Goal: Transaction & Acquisition: Purchase product/service

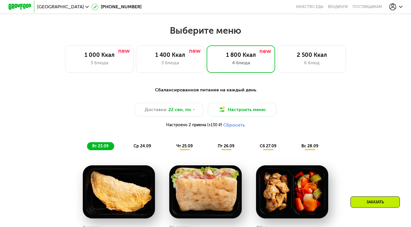
scroll to position [352, 0]
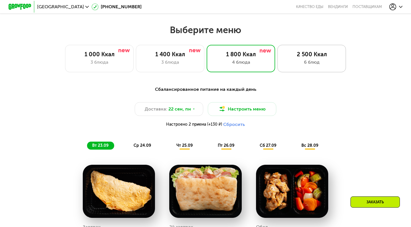
click at [302, 62] on div "6 блюд" at bounding box center [312, 62] width 57 height 7
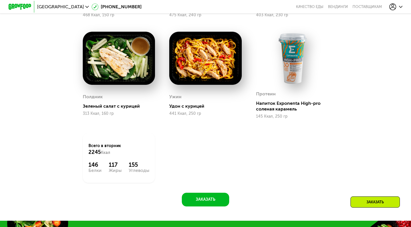
scroll to position [581, 0]
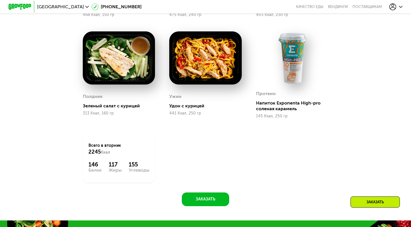
click at [277, 107] on div "Напиток Exponenta High-pro соленая карамель" at bounding box center [294, 105] width 77 height 11
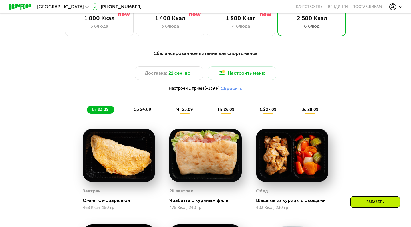
scroll to position [387, 0]
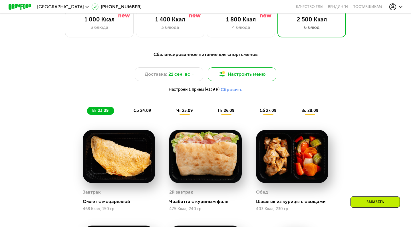
click at [237, 73] on button "Настроить меню" at bounding box center [242, 74] width 69 height 14
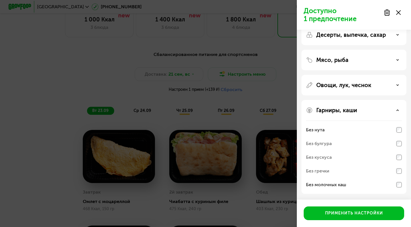
scroll to position [35, 0]
click at [394, 131] on div "Без нута" at bounding box center [354, 130] width 96 height 14
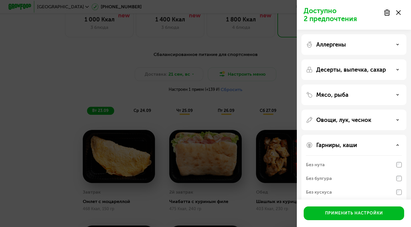
scroll to position [0, 0]
click at [396, 40] on div "Аллергены" at bounding box center [354, 44] width 105 height 21
click at [396, 44] on icon at bounding box center [397, 44] width 3 height 3
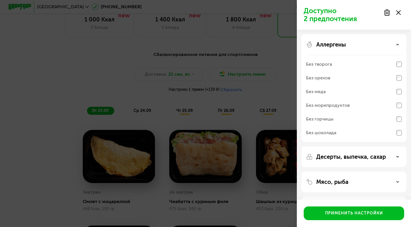
click at [396, 44] on div "Аллергены" at bounding box center [354, 44] width 96 height 7
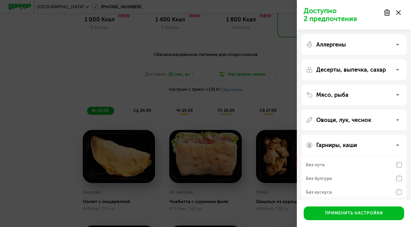
click at [395, 67] on div "Десерты, выпечка, сахар" at bounding box center [354, 69] width 96 height 7
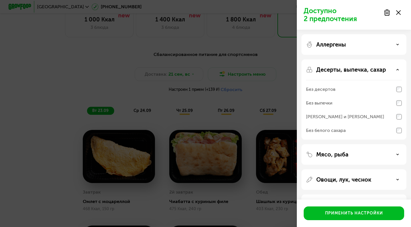
click at [396, 71] on div "Десерты, выпечка, сахар" at bounding box center [354, 69] width 96 height 7
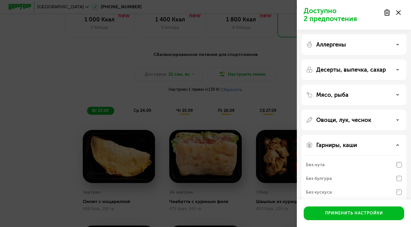
click at [380, 102] on div "Мясо, рыба" at bounding box center [354, 95] width 105 height 21
click at [387, 93] on div "Мясо, рыба" at bounding box center [354, 94] width 96 height 7
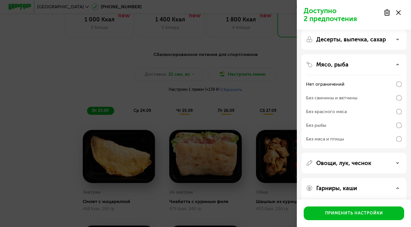
scroll to position [33, 0]
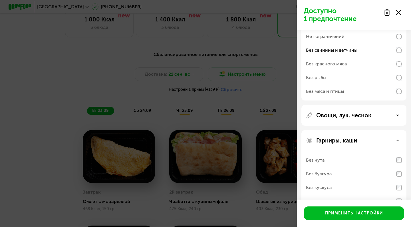
click at [381, 117] on div "Овощи, лук, чеснок" at bounding box center [354, 115] width 96 height 7
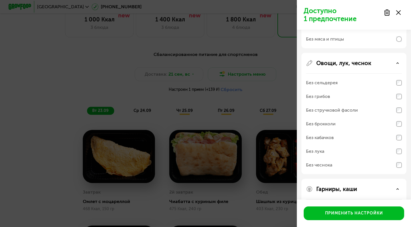
scroll to position [131, 0]
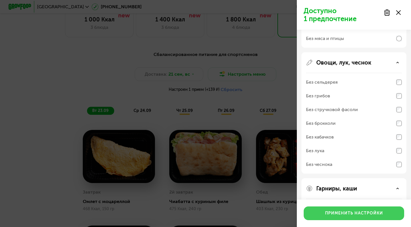
click at [360, 212] on div "Применить настройки" at bounding box center [354, 213] width 58 height 6
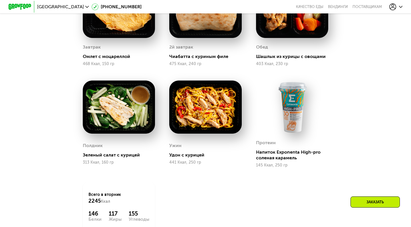
scroll to position [532, 0]
click at [294, 99] on img at bounding box center [292, 107] width 72 height 53
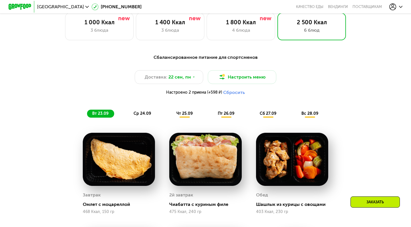
scroll to position [383, 0]
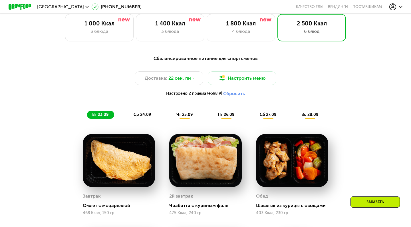
click at [143, 117] on div "ср 24.09" at bounding box center [143, 115] width 28 height 8
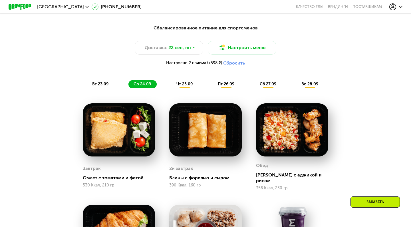
scroll to position [413, 0]
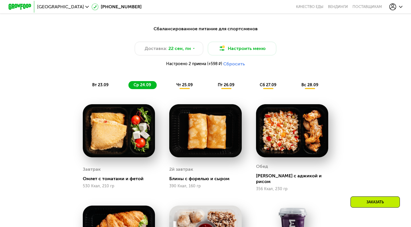
click at [187, 82] on div "чт 25.09" at bounding box center [184, 85] width 27 height 8
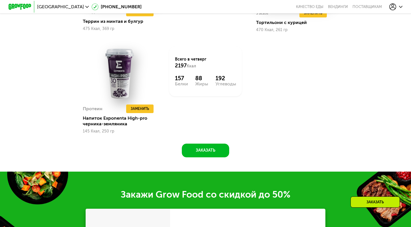
scroll to position [667, 0]
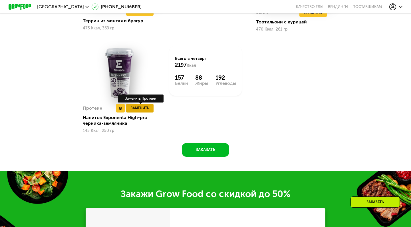
click at [141, 107] on span "Заменить" at bounding box center [140, 108] width 18 height 6
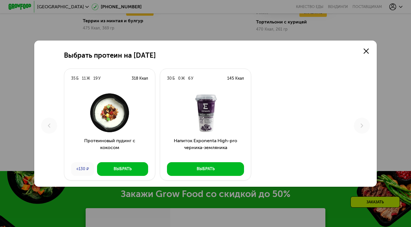
click at [105, 112] on img at bounding box center [110, 113] width 82 height 40
click at [374, 51] on div "Выбрать протеин на 25 сентября 35 Б 11 Ж 19 У 318 Ккал Протеиновый пудинг с кок…" at bounding box center [205, 114] width 343 height 146
click at [367, 51] on use at bounding box center [366, 51] width 5 height 5
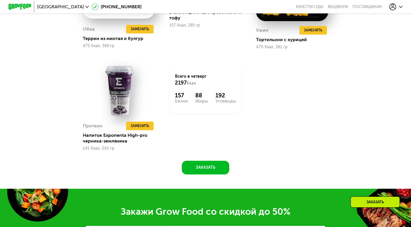
scroll to position [651, 0]
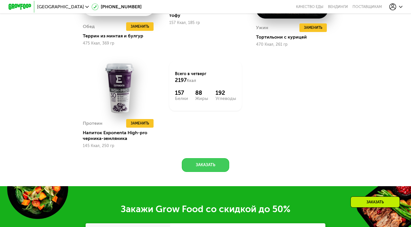
click at [215, 166] on button "Заказать" at bounding box center [205, 165] width 47 height 14
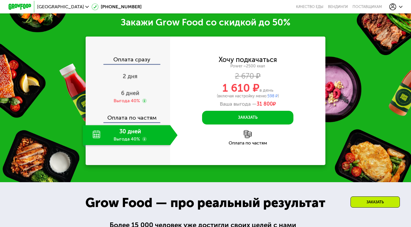
scroll to position [834, 0]
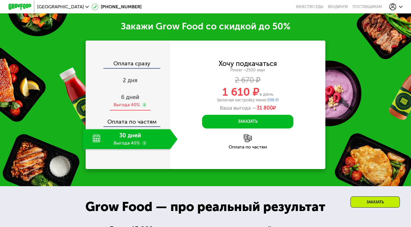
click at [128, 102] on div "Выгода 40%" at bounding box center [127, 105] width 26 height 6
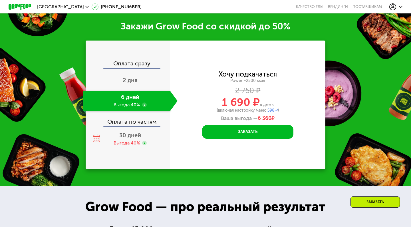
click at [128, 125] on div "Оплата по частям" at bounding box center [128, 119] width 84 height 13
click at [134, 139] on div "30 дней Выгода 40%" at bounding box center [130, 139] width 95 height 20
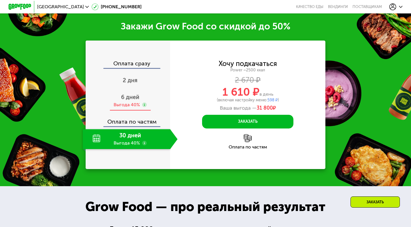
click at [133, 97] on span "6 дней" at bounding box center [130, 97] width 18 height 7
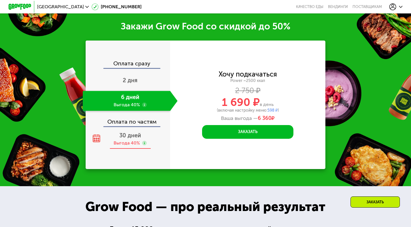
click at [127, 137] on span "30 дней" at bounding box center [130, 135] width 22 height 7
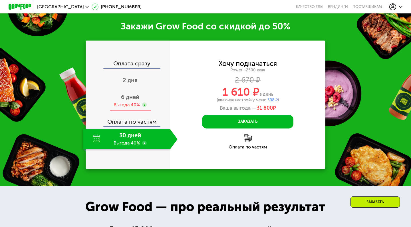
click at [124, 102] on div "Выгода 40%" at bounding box center [127, 105] width 26 height 6
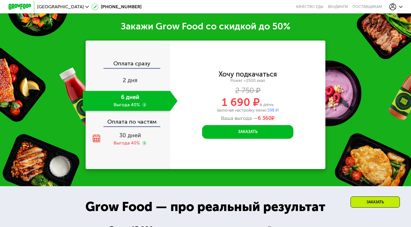
drag, startPoint x: 268, startPoint y: 110, endPoint x: 280, endPoint y: 110, distance: 12.3
click at [280, 110] on div "(включая настройку меню: 598 ₽ )" at bounding box center [247, 111] width 155 height 4
click at [230, 95] on div "Хочу подкачаться Power ~2500 ккал 2 750 ₽ 1 690 ₽ в день (включая настройку мен…" at bounding box center [247, 96] width 155 height 51
click at [135, 140] on div "Выгода 40%" at bounding box center [127, 143] width 26 height 6
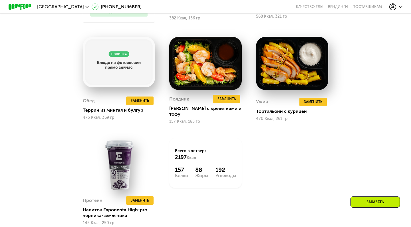
scroll to position [580, 0]
click at [135, 198] on span "Заменить" at bounding box center [140, 201] width 18 height 6
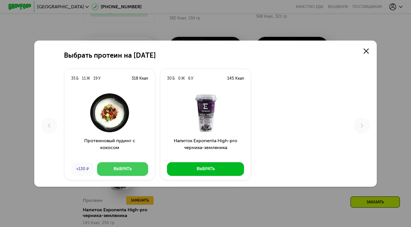
click at [129, 168] on div "Выбрать" at bounding box center [123, 169] width 18 height 6
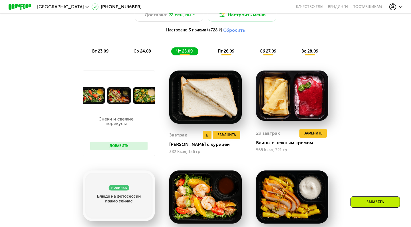
scroll to position [446, 0]
click at [101, 52] on span "вт 23.09" at bounding box center [100, 51] width 16 height 5
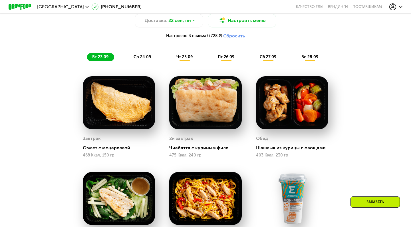
scroll to position [436, 0]
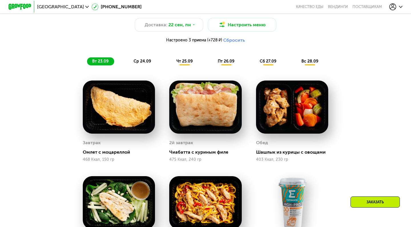
click at [147, 61] on span "ср 24.09" at bounding box center [142, 61] width 17 height 5
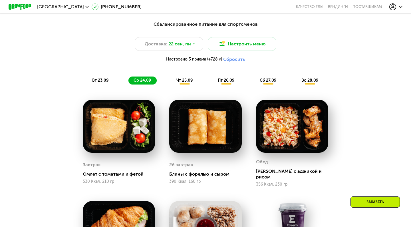
scroll to position [411, 0]
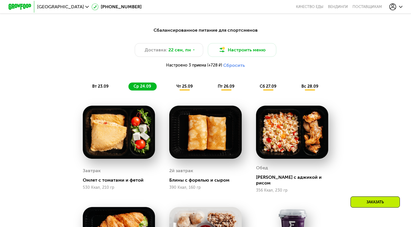
click at [192, 87] on div "чт 25.09" at bounding box center [184, 87] width 27 height 8
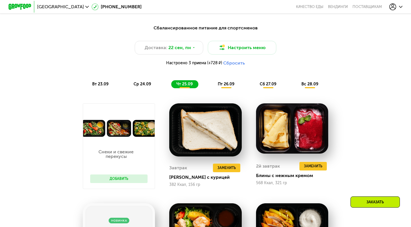
scroll to position [413, 0]
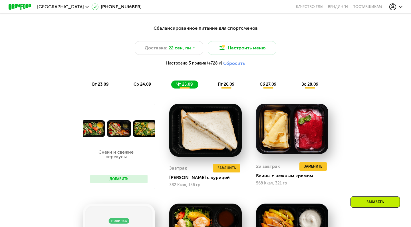
click at [224, 83] on span "пт 26.09" at bounding box center [226, 84] width 17 height 5
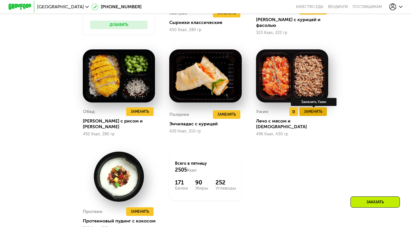
scroll to position [569, 0]
click at [314, 109] on span "Заменить" at bounding box center [313, 112] width 18 height 6
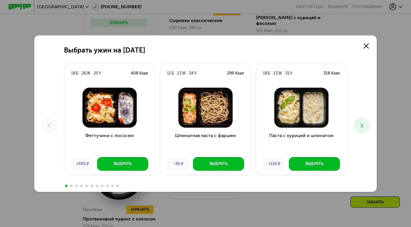
scroll to position [571, 0]
click at [364, 125] on icon at bounding box center [362, 125] width 7 height 7
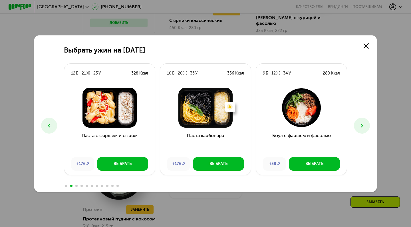
click at [51, 124] on icon at bounding box center [49, 125] width 7 height 7
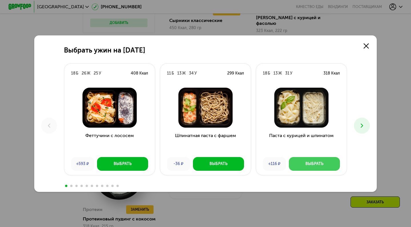
click at [290, 140] on div "Паста с курицей и шпинатом +116 ₽ Выбрать" at bounding box center [301, 129] width 91 height 92
click at [348, 122] on div "Выбрать ужин на 26 сентября 18 Б 26 Ж 25 У 408 Ккал Феттучини с лососем +593 ₽ …" at bounding box center [205, 113] width 343 height 157
click at [368, 126] on button at bounding box center [362, 126] width 16 height 16
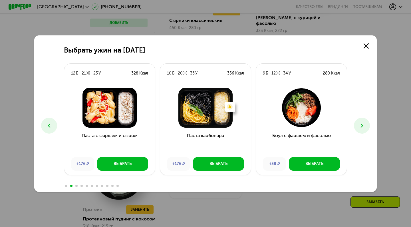
click at [366, 125] on button at bounding box center [362, 126] width 16 height 16
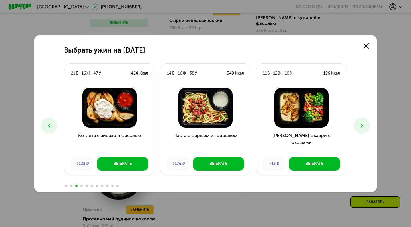
click at [366, 125] on button at bounding box center [362, 126] width 16 height 16
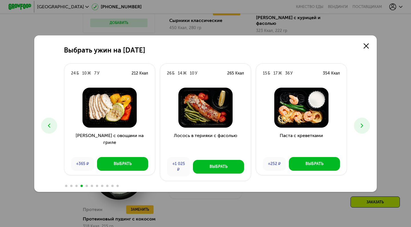
click at [366, 125] on button at bounding box center [362, 126] width 16 height 16
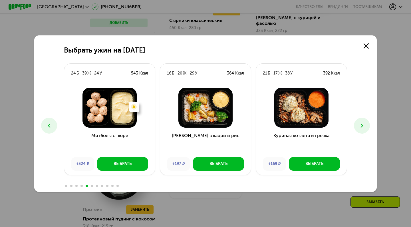
click at [45, 128] on button at bounding box center [49, 126] width 16 height 16
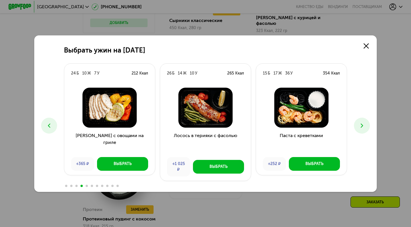
click at [368, 127] on button at bounding box center [362, 126] width 16 height 16
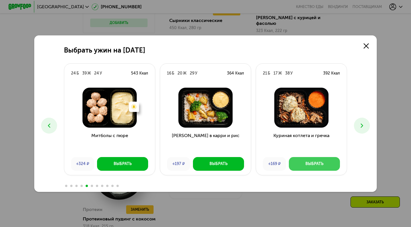
click at [310, 166] on div "Выбрать" at bounding box center [315, 164] width 18 height 6
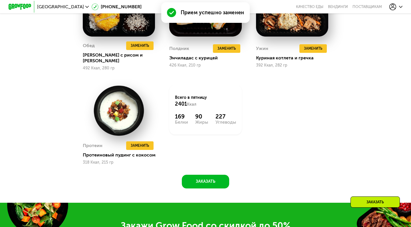
scroll to position [634, 0]
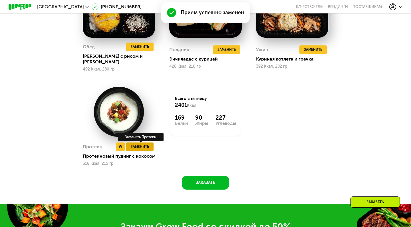
click at [136, 144] on span "Заменить" at bounding box center [140, 147] width 18 height 6
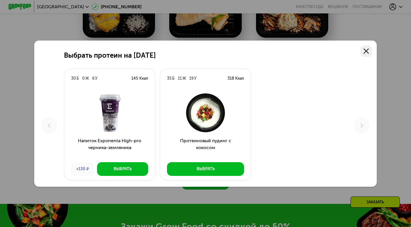
click at [369, 54] on link at bounding box center [366, 50] width 11 height 11
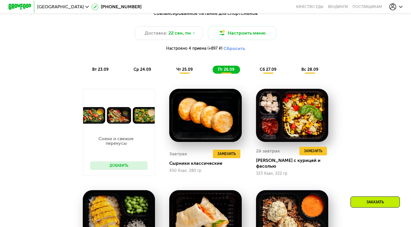
scroll to position [407, 0]
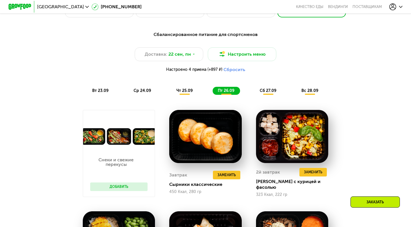
click at [268, 89] on span "сб 27.09" at bounding box center [268, 90] width 17 height 5
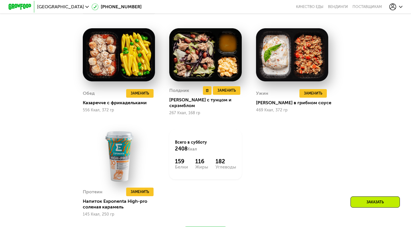
scroll to position [595, 0]
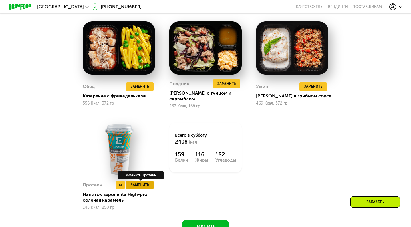
click at [133, 182] on span "Заменить" at bounding box center [140, 185] width 18 height 6
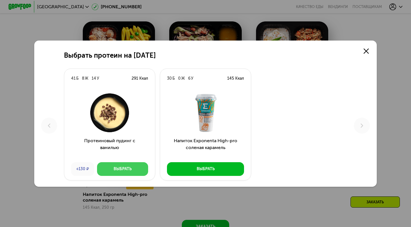
click at [133, 169] on button "Выбрать" at bounding box center [122, 169] width 51 height 14
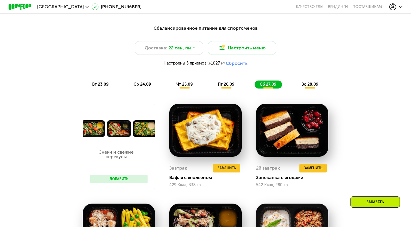
scroll to position [404, 0]
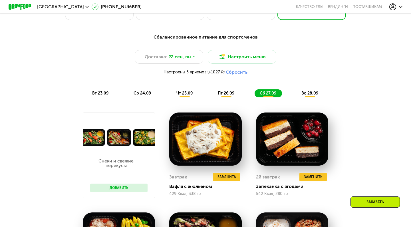
click at [312, 95] on span "вс 28.09" at bounding box center [310, 93] width 17 height 5
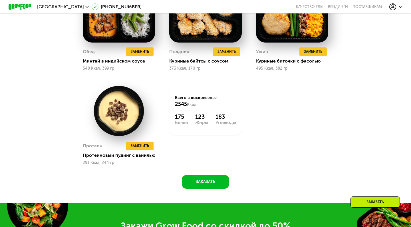
scroll to position [627, 0]
click at [143, 145] on span "Заменить" at bounding box center [140, 146] width 18 height 6
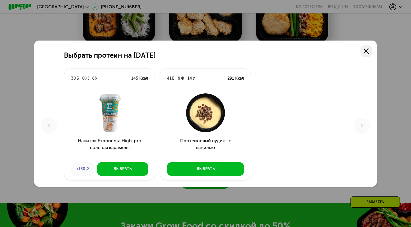
click at [365, 52] on icon at bounding box center [366, 51] width 5 height 5
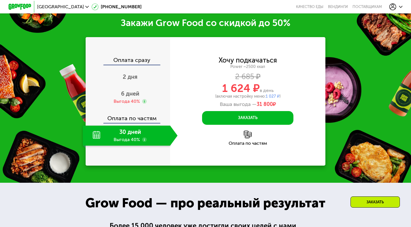
scroll to position [831, 0]
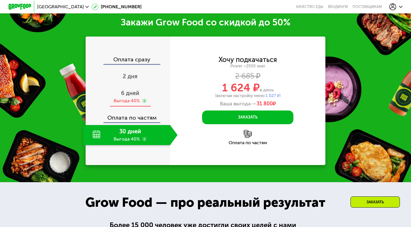
click at [126, 95] on span "6 дней" at bounding box center [130, 93] width 18 height 7
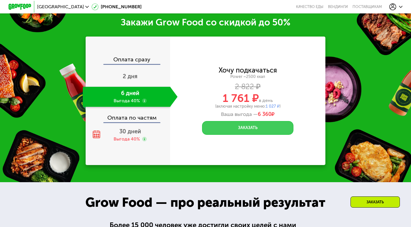
click at [246, 126] on button "Заказать" at bounding box center [247, 128] width 91 height 14
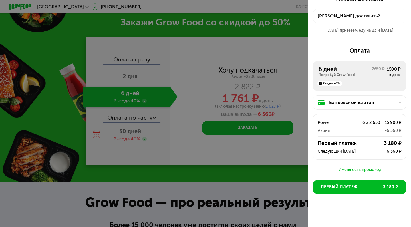
scroll to position [21, 0]
click at [379, 87] on div "6 дней Попробуй Grow Food 2650 ₽ 1590 ₽ в день Скидка 40%" at bounding box center [360, 76] width 94 height 30
click at [354, 168] on div "У меня есть промокод" at bounding box center [360, 170] width 94 height 7
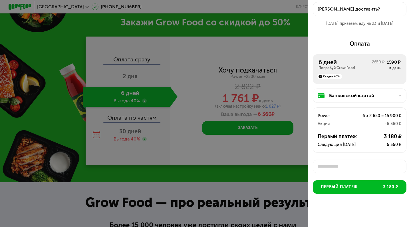
scroll to position [2, 0]
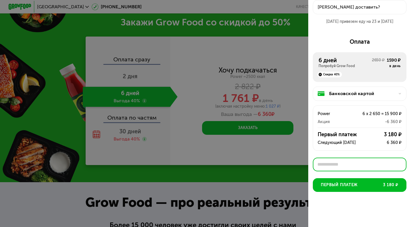
paste input "********"
type input "********"
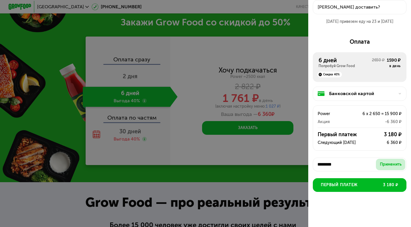
click at [386, 166] on div "Применить" at bounding box center [391, 165] width 22 height 6
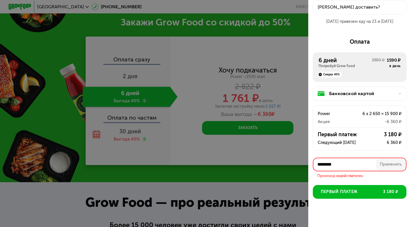
drag, startPoint x: 348, startPoint y: 163, endPoint x: 304, endPoint y: 158, distance: 44.0
click at [304, 158] on div "Оформите заказ Первая доставка 22 сен, пн • 18:00-23:00 Куда доставить? 22 сен …" at bounding box center [205, 113] width 411 height 227
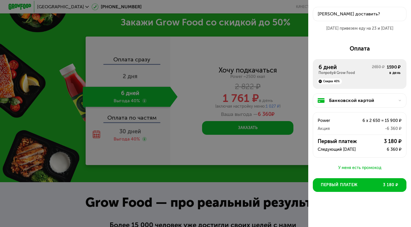
scroll to position [21, 0]
click at [362, 169] on div "У меня есть промокод" at bounding box center [360, 168] width 94 height 7
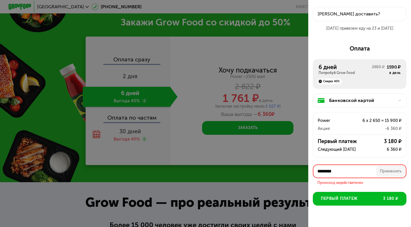
scroll to position [35, 0]
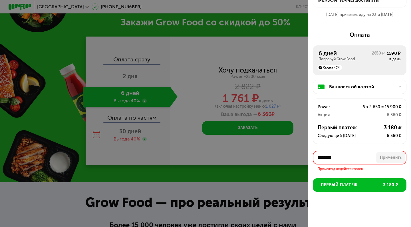
drag, startPoint x: 363, startPoint y: 159, endPoint x: 310, endPoint y: 157, distance: 53.4
click at [310, 157] on div "Первая доставка 22 сен, пн • 18:00-23:00 Куда доставить? 22 сен привезем еду на…" at bounding box center [359, 102] width 103 height 246
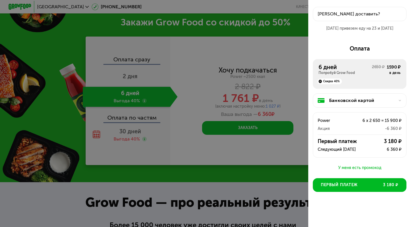
click at [351, 167] on div "У меня есть промокод" at bounding box center [360, 168] width 94 height 7
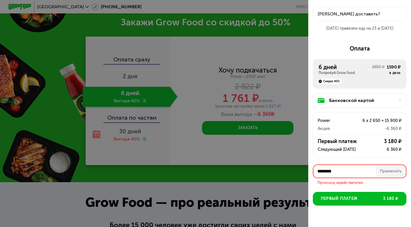
scroll to position [35, 0]
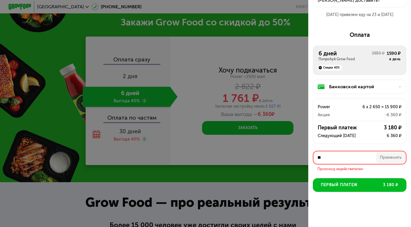
type input "*"
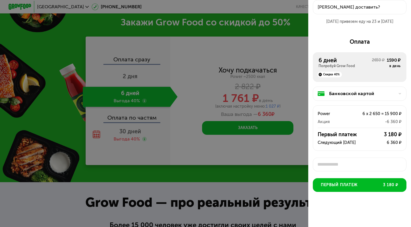
scroll to position [28, 0]
type input "*********"
click at [387, 163] on div "Применить" at bounding box center [391, 165] width 22 height 6
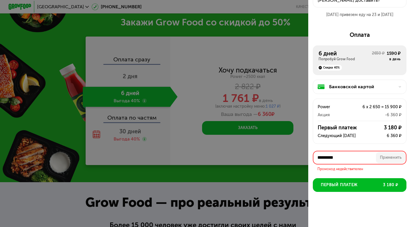
drag, startPoint x: 345, startPoint y: 166, endPoint x: 308, endPoint y: 161, distance: 37.5
click at [308, 161] on div "Оформите заказ Первая доставка 22 сен, пн • 18:00-23:00 Куда доставить? 22 сен …" at bounding box center [205, 113] width 411 height 227
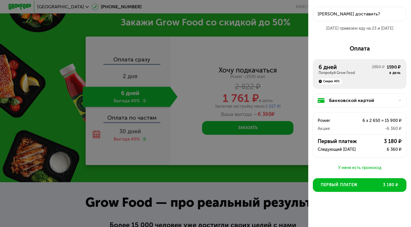
scroll to position [21, 0]
click at [362, 167] on div "У меня есть промокод" at bounding box center [360, 168] width 94 height 7
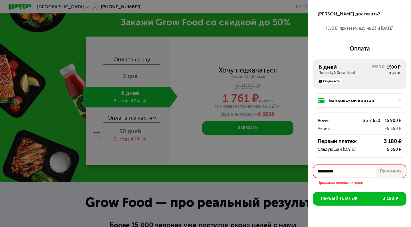
scroll to position [35, 0]
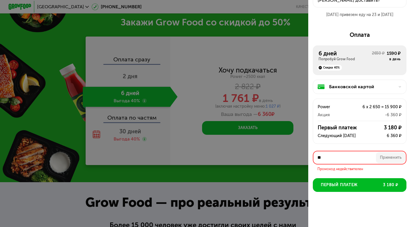
type input "*"
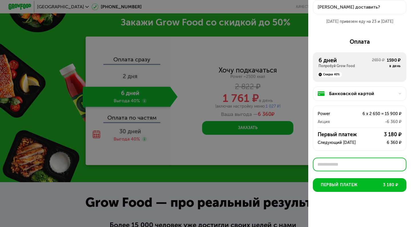
paste input "**********"
type input "**********"
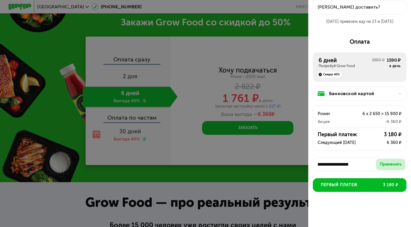
click at [386, 164] on div "Применить" at bounding box center [391, 165] width 22 height 6
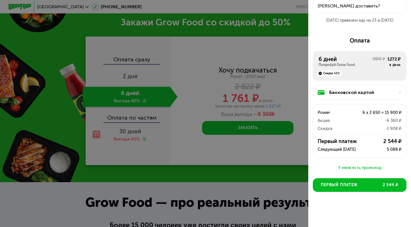
scroll to position [0, 0]
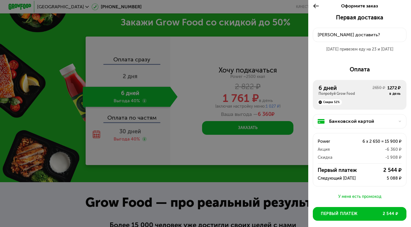
click at [342, 39] on button "Куда доставить?" at bounding box center [360, 35] width 94 height 14
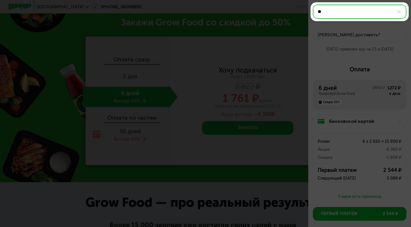
type input "*"
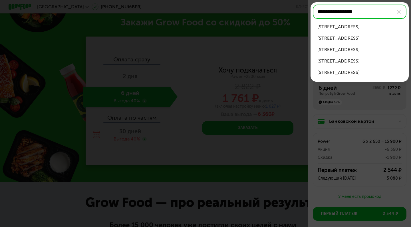
click at [370, 27] on div "Открытое шоссе, д 18А к 1" at bounding box center [360, 26] width 85 height 7
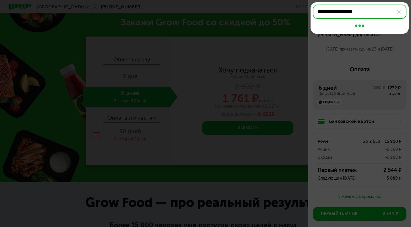
type input "**********"
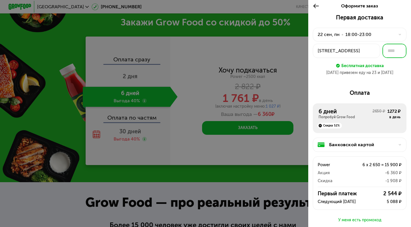
click at [392, 53] on input "text" at bounding box center [395, 51] width 24 height 14
type input "***"
click at [374, 37] on div "22 сен, пн • 18:00-23:00" at bounding box center [356, 34] width 77 height 7
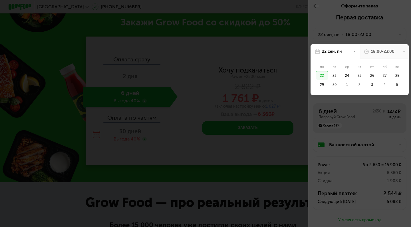
click at [391, 26] on div at bounding box center [205, 113] width 411 height 227
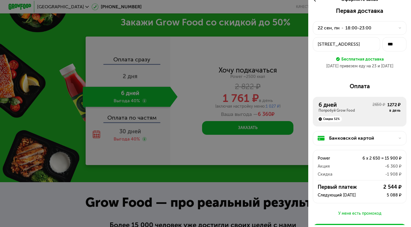
scroll to position [7, 0]
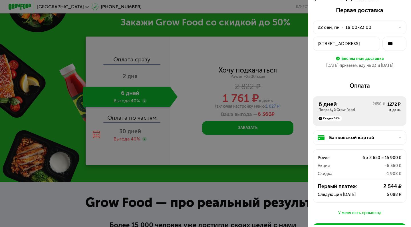
click at [378, 24] on div "22 сен, пн • 18:00-23:00" at bounding box center [360, 28] width 94 height 14
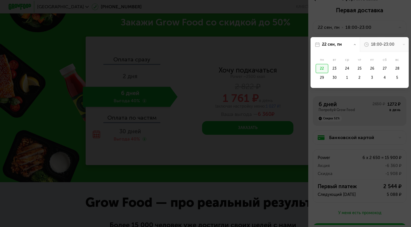
click at [378, 45] on div "18:00-23:00" at bounding box center [382, 45] width 23 height 6
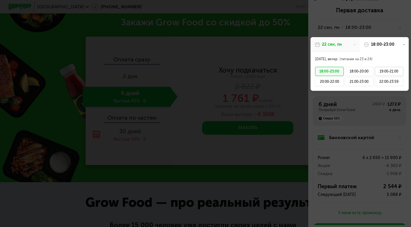
click at [388, 73] on div "19:00-21:00" at bounding box center [389, 71] width 29 height 9
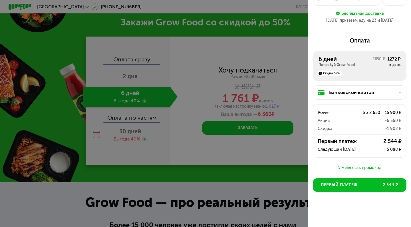
scroll to position [52, 0]
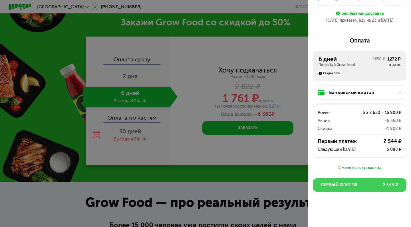
click at [362, 186] on button "Первый платеж 2 544 ₽" at bounding box center [360, 185] width 94 height 14
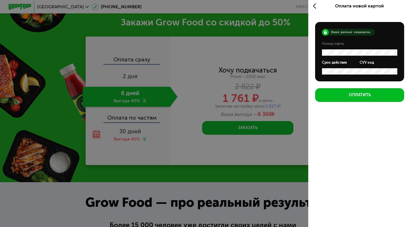
scroll to position [2, 0]
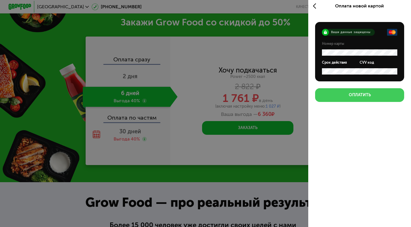
click at [365, 97] on div "Оплатить" at bounding box center [360, 95] width 22 height 6
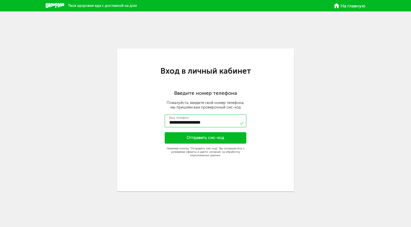
type input "**********"
click at [212, 135] on button "Отправить смс-код" at bounding box center [206, 137] width 82 height 11
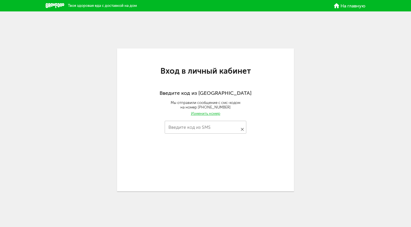
type input "****"
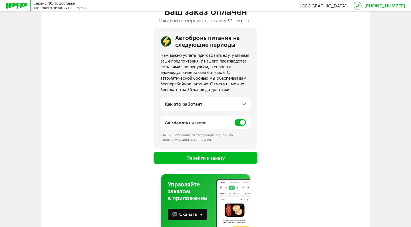
scroll to position [54, 0]
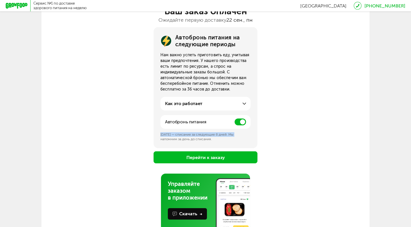
drag, startPoint x: 160, startPoint y: 135, endPoint x: 235, endPoint y: 135, distance: 75.1
click at [235, 135] on div "Автобронь питания на следующие периоды Нам важно успеть приготовить еду, учитыв…" at bounding box center [206, 87] width 104 height 121
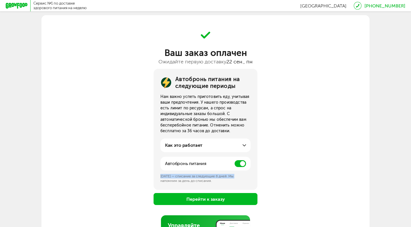
scroll to position [12, 0]
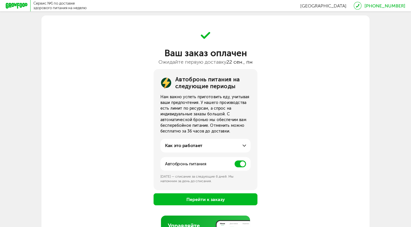
click at [300, 133] on div "Автобронь питания на следующие периоды Нам важно успеть приготовить еду, учитыв…" at bounding box center [205, 137] width 328 height 136
click at [208, 143] on div "Как это работает" at bounding box center [205, 145] width 81 height 7
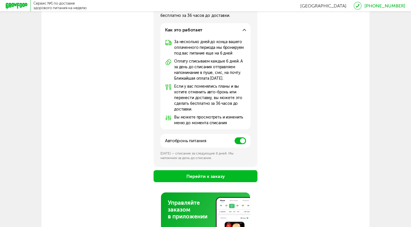
scroll to position [128, 0]
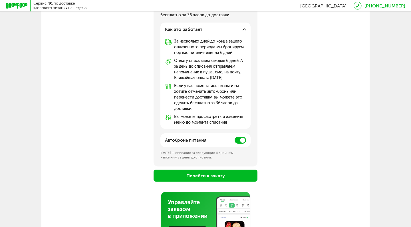
click at [241, 142] on span at bounding box center [240, 140] width 11 height 7
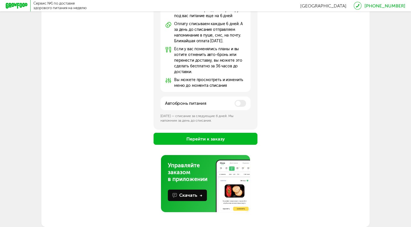
scroll to position [165, 0]
click at [205, 138] on button "Перейти к заказу" at bounding box center [206, 139] width 104 height 12
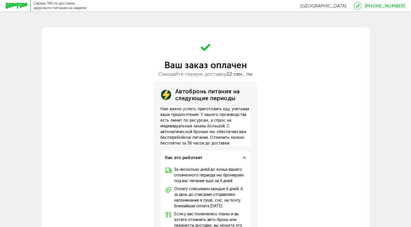
scroll to position [0, 0]
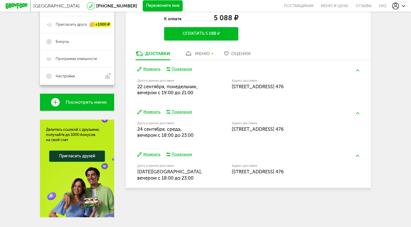
scroll to position [132, 0]
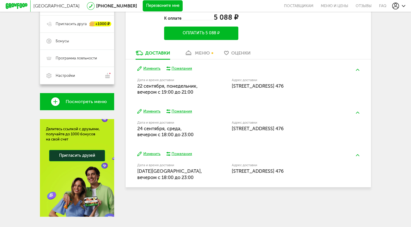
click at [151, 111] on button "Изменить" at bounding box center [148, 111] width 23 height 5
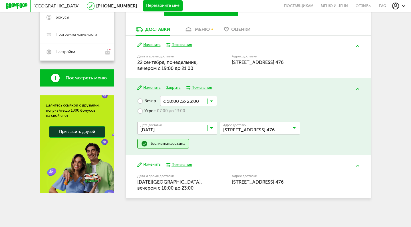
scroll to position [156, 0]
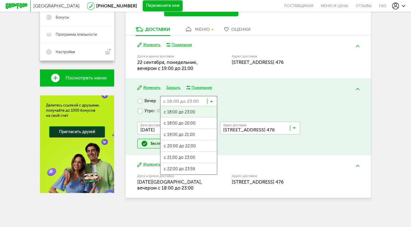
click at [209, 101] on input "Search for option" at bounding box center [188, 101] width 57 height 10
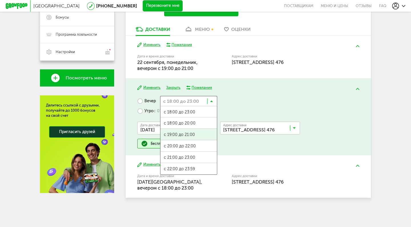
scroll to position [0, 0]
click at [190, 134] on span "с 19:00 до 21:00" at bounding box center [189, 135] width 57 height 12
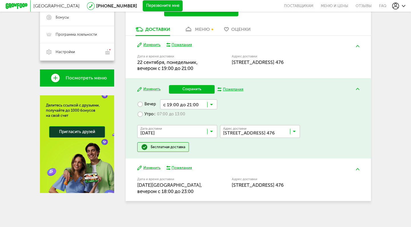
click at [192, 93] on button "Сохранить" at bounding box center [192, 89] width 46 height 9
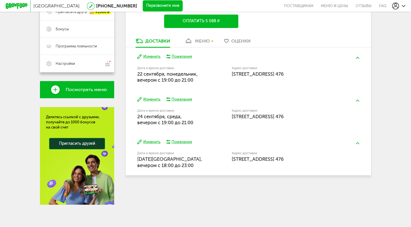
scroll to position [144, 0]
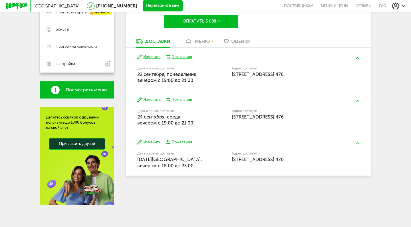
click at [153, 100] on button "Изменить" at bounding box center [148, 99] width 23 height 5
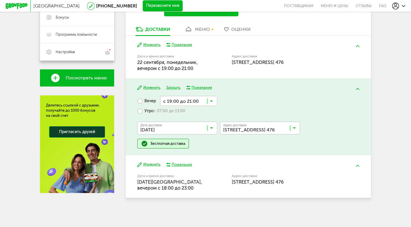
scroll to position [156, 0]
click at [145, 112] on label "Утро с 07:00 до 13:00" at bounding box center [161, 111] width 48 height 10
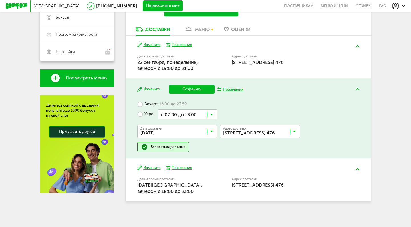
click at [200, 115] on input "Search for option" at bounding box center [187, 114] width 59 height 10
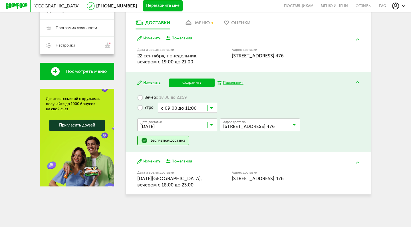
scroll to position [0, 0]
click at [198, 198] on ul "с 07:00 до 12:00 с 13:00 до 18:00 с 13:00 до 16:00 с 14:00 до 17:00 с 15:00 до …" at bounding box center [187, 170] width 59 height 114
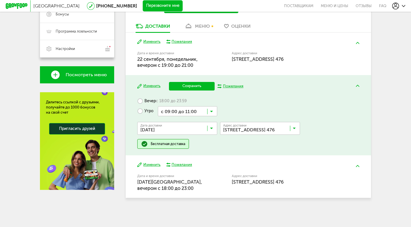
scroll to position [159, 0]
click at [185, 87] on button "Сохранить" at bounding box center [192, 86] width 46 height 9
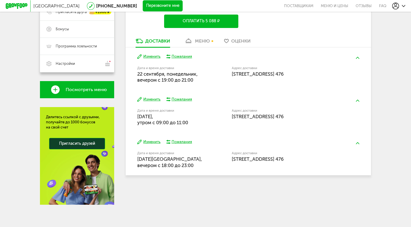
scroll to position [144, 0]
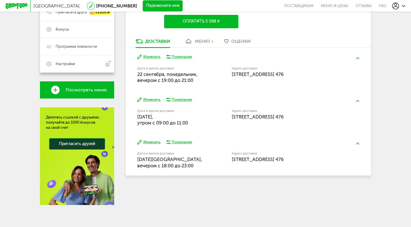
click at [152, 142] on button "Изменить" at bounding box center [148, 142] width 23 height 5
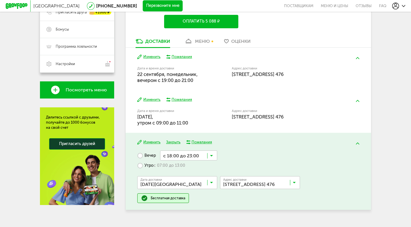
click at [144, 164] on label "Утро с 07:00 до 13:00" at bounding box center [161, 166] width 48 height 10
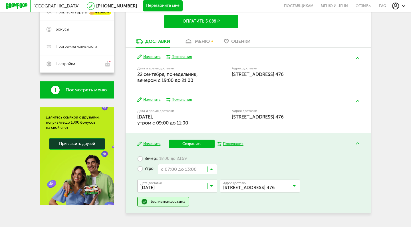
click at [183, 168] on input "Search for option" at bounding box center [187, 169] width 59 height 10
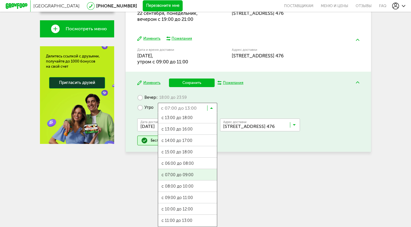
scroll to position [205, 0]
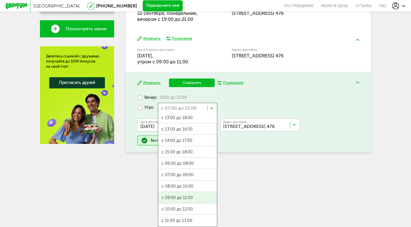
click at [176, 198] on ul "с 07:00 до 12:00 с 13:00 до 18:00 с 13:00 до 16:00 с 14:00 до 17:00 с 15:00 до …" at bounding box center [187, 170] width 59 height 114
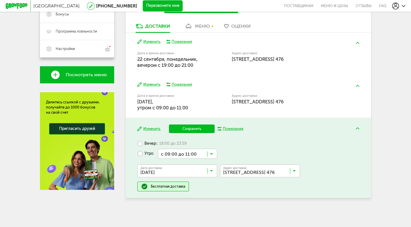
click at [190, 129] on button "Сохранить" at bounding box center [192, 129] width 46 height 9
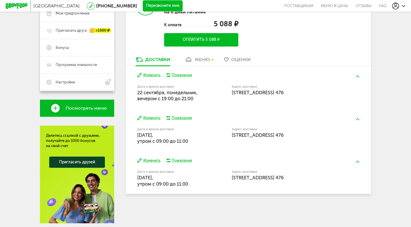
scroll to position [125, 0]
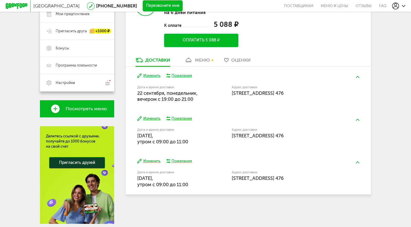
click at [152, 119] on button "Изменить" at bounding box center [148, 118] width 23 height 5
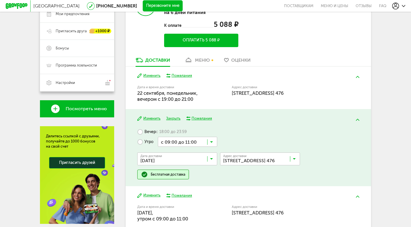
click at [146, 132] on label "Вечер с 18:00 до 23:59" at bounding box center [161, 132] width 49 height 10
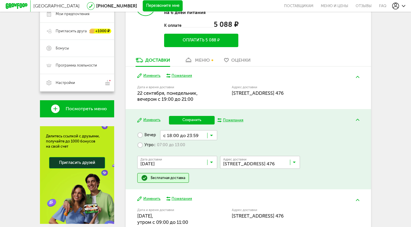
click at [188, 137] on input "Search for option" at bounding box center [188, 135] width 57 height 10
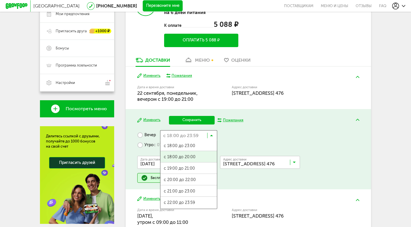
scroll to position [1, 0]
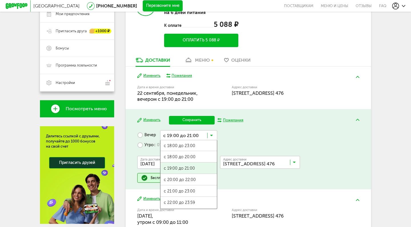
click at [203, 168] on span "с 19:00 до 21:00" at bounding box center [189, 169] width 57 height 12
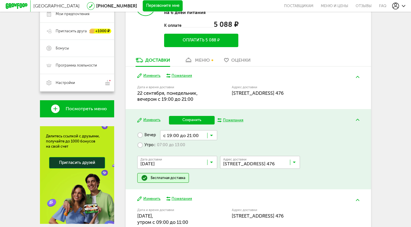
click at [196, 165] on input "Search for option" at bounding box center [179, 164] width 80 height 10
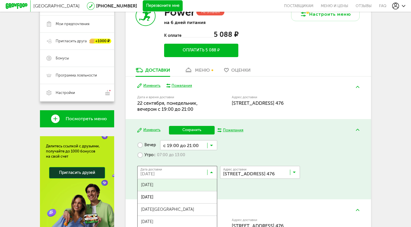
scroll to position [114, 0]
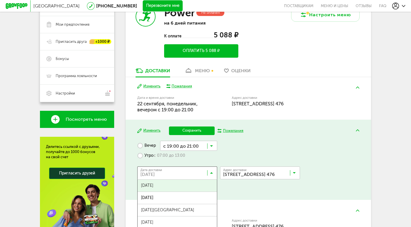
click at [172, 187] on span "24 сентября, среда" at bounding box center [177, 186] width 79 height 12
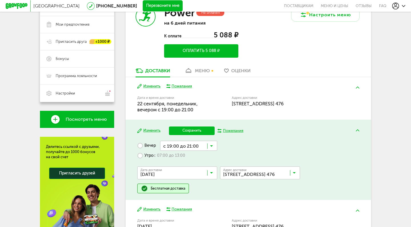
click at [141, 157] on label "Утро с 07:00 до 13:00" at bounding box center [161, 156] width 48 height 10
click at [169, 177] on input "Search for option" at bounding box center [179, 174] width 80 height 10
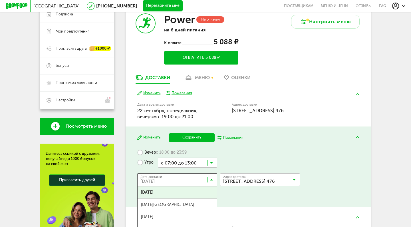
scroll to position [129, 0]
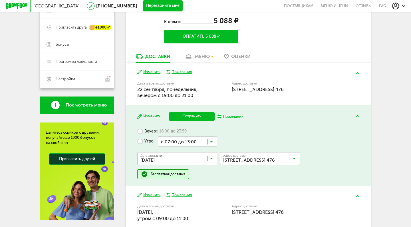
click at [147, 136] on label "Вечер с 18:00 до 23:59" at bounding box center [161, 132] width 49 height 10
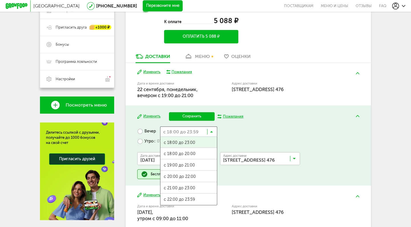
click at [189, 131] on input "Search for option" at bounding box center [188, 132] width 57 height 10
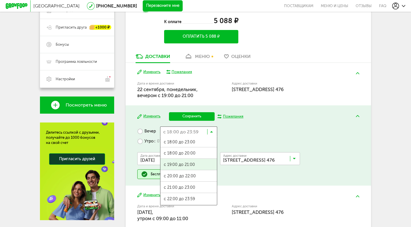
click at [182, 166] on span "с 19:00 до 21:00" at bounding box center [189, 165] width 57 height 12
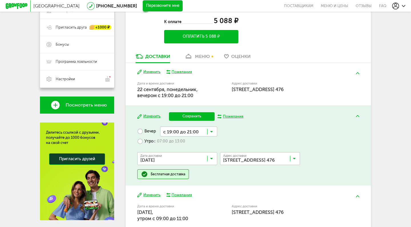
click at [193, 163] on input "Search for option" at bounding box center [179, 160] width 80 height 10
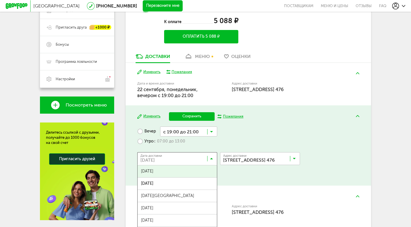
click at [162, 174] on span "24 сентября, среда" at bounding box center [177, 171] width 79 height 12
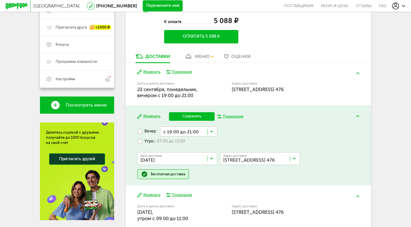
click at [195, 115] on button "Сохранить" at bounding box center [192, 116] width 46 height 9
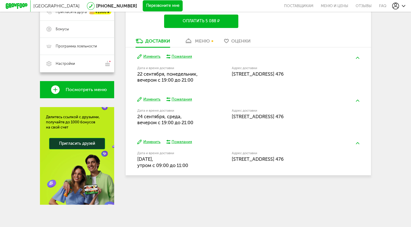
scroll to position [144, 0]
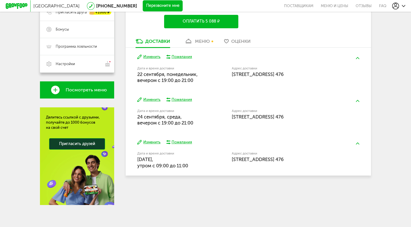
click at [152, 144] on button "Изменить" at bounding box center [148, 142] width 23 height 5
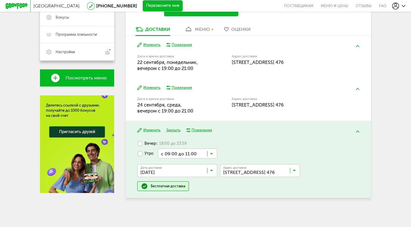
scroll to position [156, 0]
click at [145, 144] on label "Вечер с 18:00 до 23:59" at bounding box center [161, 144] width 49 height 10
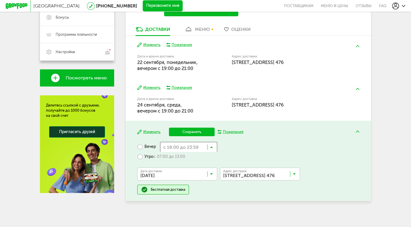
click at [195, 148] on input "Search for option" at bounding box center [188, 147] width 57 height 10
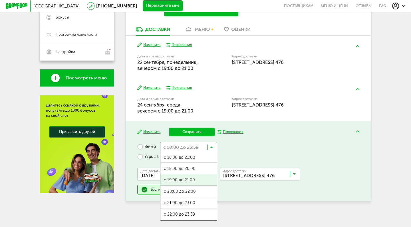
scroll to position [1, 0]
click at [184, 179] on span "с 19:00 до 21:00" at bounding box center [189, 180] width 57 height 12
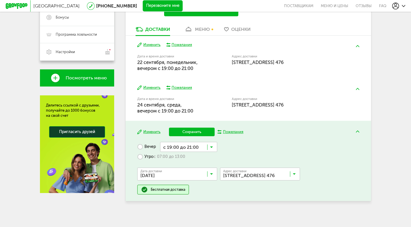
click at [201, 173] on input "Search for option" at bounding box center [179, 176] width 80 height 10
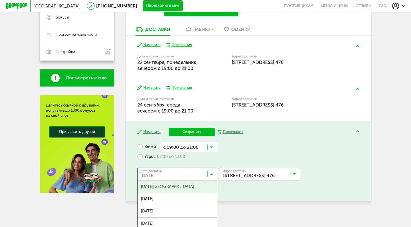
click at [172, 190] on span "26 сентября, пятница" at bounding box center [177, 187] width 79 height 12
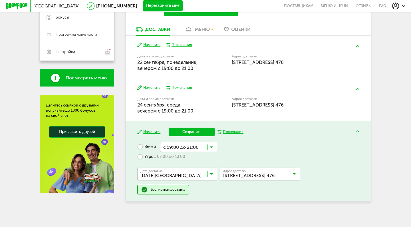
click at [189, 129] on button "Сохранить" at bounding box center [192, 132] width 46 height 9
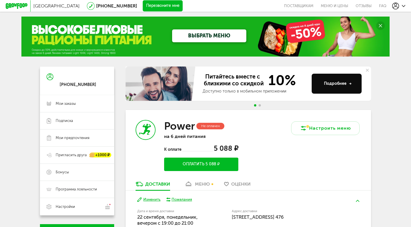
scroll to position [1, 0]
click at [260, 106] on span "Go to slide 2" at bounding box center [260, 105] width 2 height 2
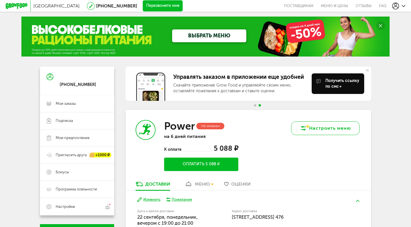
click at [308, 128] on button "Настроить меню" at bounding box center [325, 128] width 69 height 14
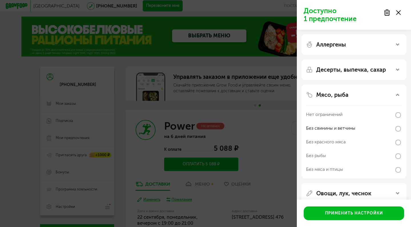
click at [401, 14] on div at bounding box center [392, 12] width 24 height 11
click at [400, 11] on icon at bounding box center [398, 12] width 5 height 5
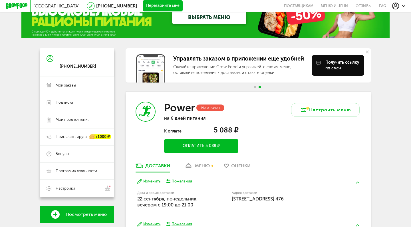
scroll to position [20, 0]
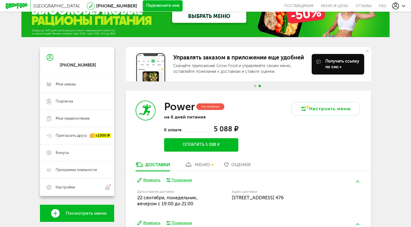
click at [206, 105] on div "Не оплачен" at bounding box center [210, 106] width 28 height 7
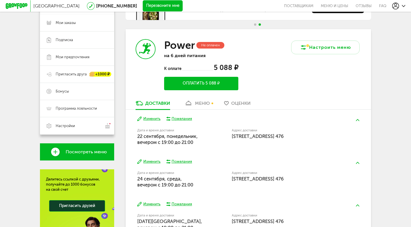
scroll to position [82, 0]
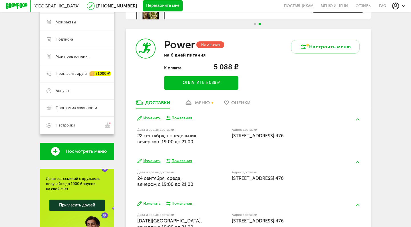
click at [219, 68] on span "5 088 ₽" at bounding box center [226, 67] width 25 height 8
click at [200, 80] on button "Оплатить 5 088 ₽" at bounding box center [201, 82] width 74 height 13
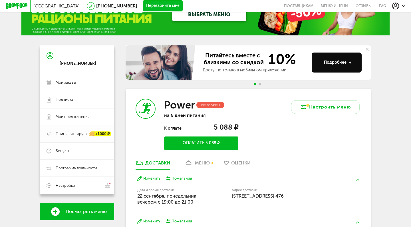
scroll to position [22, 0]
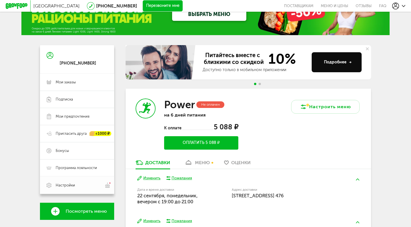
click at [75, 189] on link "Настройки" at bounding box center [77, 184] width 74 height 17
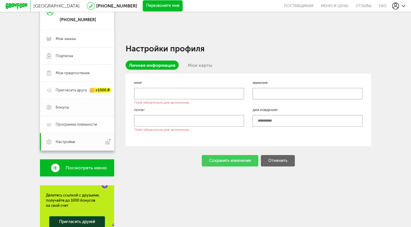
scroll to position [4, 0]
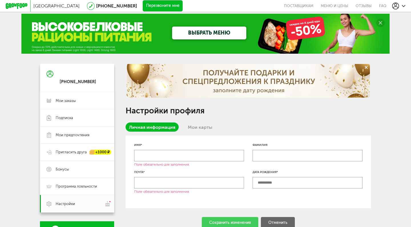
click at [69, 117] on span "Подписка" at bounding box center [64, 117] width 17 height 5
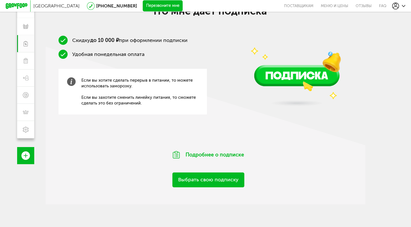
scroll to position [82, 0]
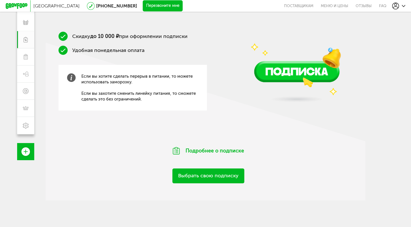
click at [204, 173] on link "Выбрать свою подписку" at bounding box center [209, 176] width 72 height 15
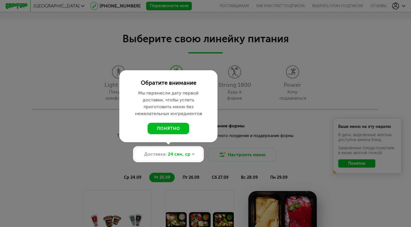
scroll to position [488, 0]
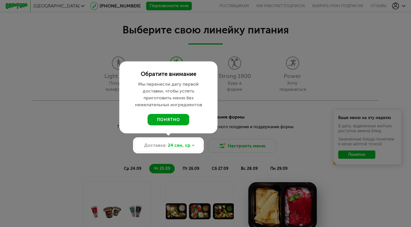
click at [164, 120] on button "понятно" at bounding box center [169, 119] width 42 height 11
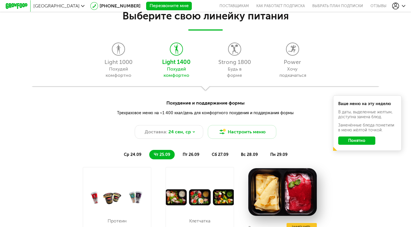
scroll to position [503, 0]
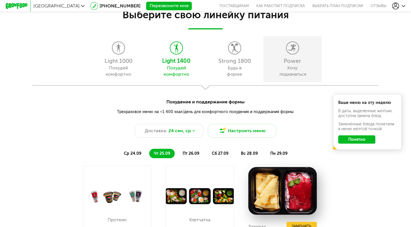
click at [286, 71] on div "Хочу подкачаться" at bounding box center [293, 71] width 26 height 13
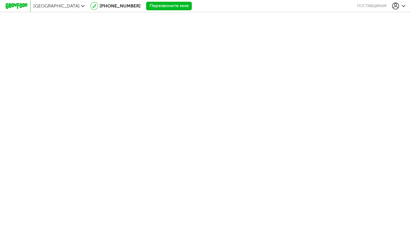
scroll to position [0, 0]
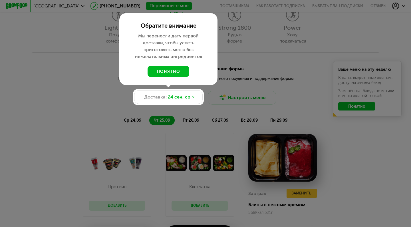
scroll to position [535, 0]
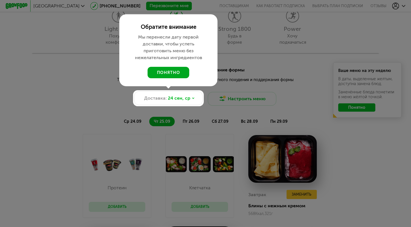
click at [169, 69] on button "понятно" at bounding box center [169, 72] width 42 height 11
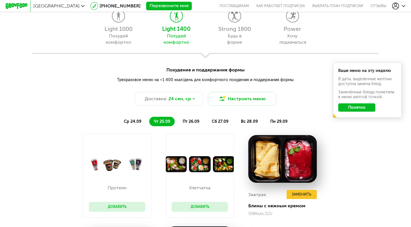
click at [360, 106] on button "Понятно" at bounding box center [356, 107] width 37 height 8
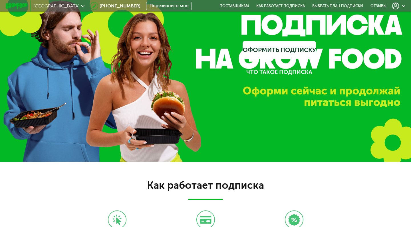
scroll to position [0, 0]
